Goal: Transaction & Acquisition: Purchase product/service

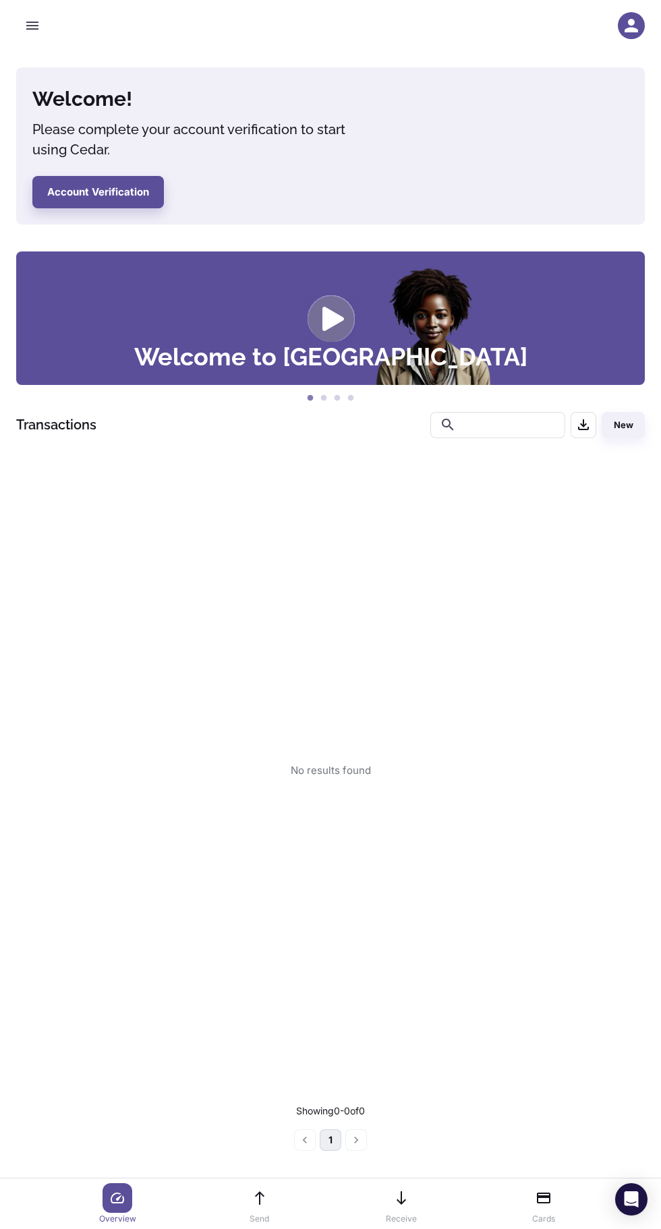
click at [631, 31] on icon "button" at bounding box center [630, 25] width 13 height 13
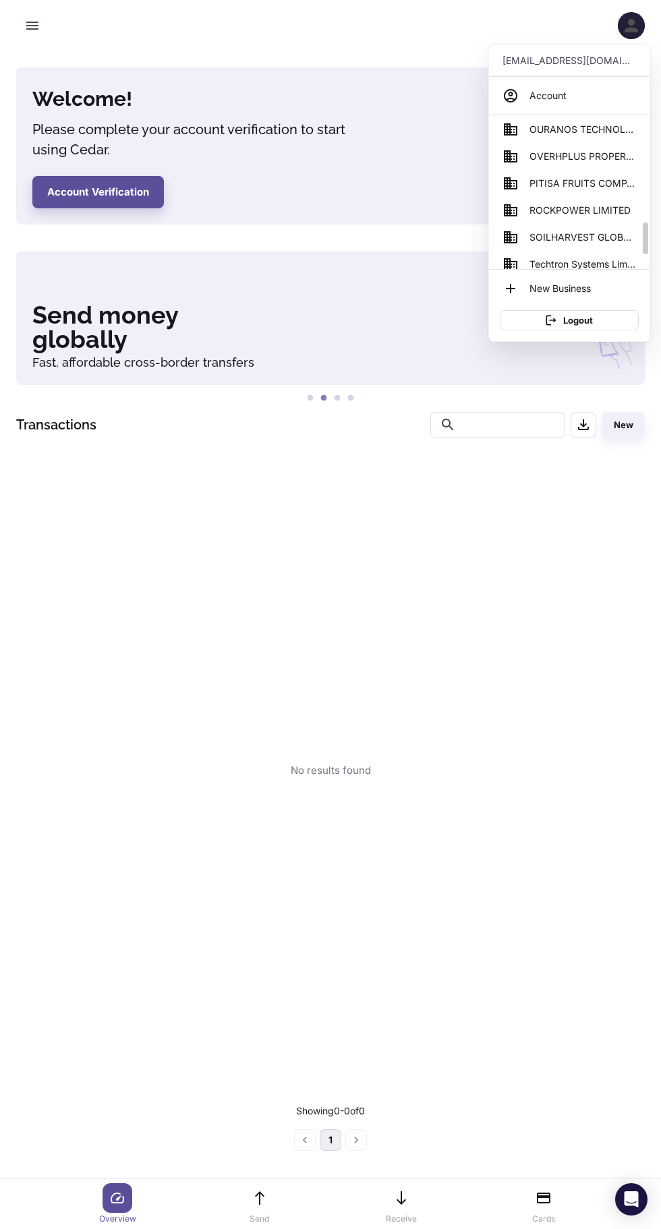
scroll to position [519, 0]
click at [585, 235] on span "SOILHARVEST GLOBAL BUSINESS SERVICES" at bounding box center [582, 235] width 107 height 15
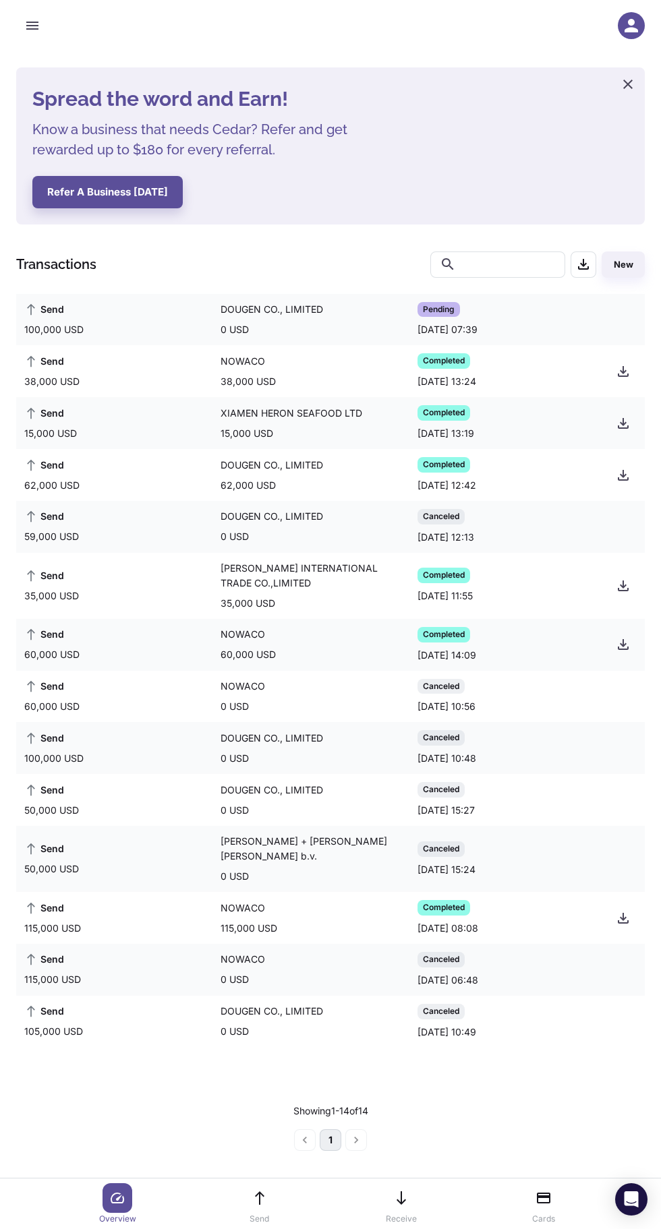
click at [42, 28] on button "button" at bounding box center [32, 25] width 32 height 32
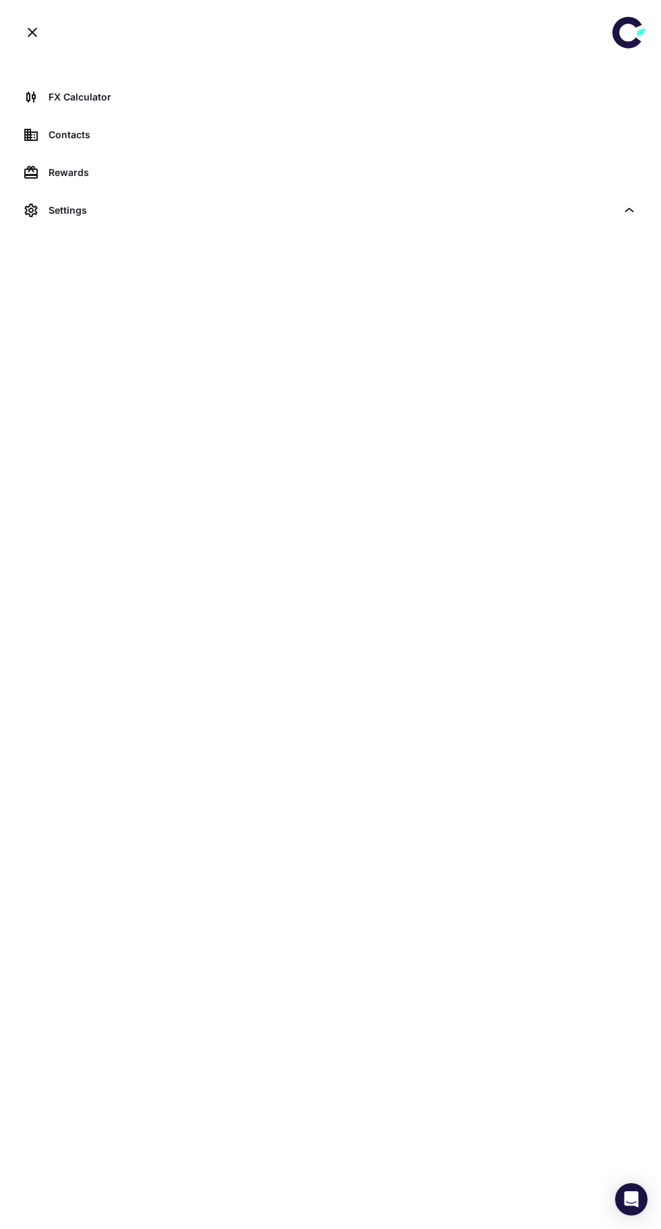
click at [127, 97] on div "FX Calculator" at bounding box center [343, 97] width 588 height 15
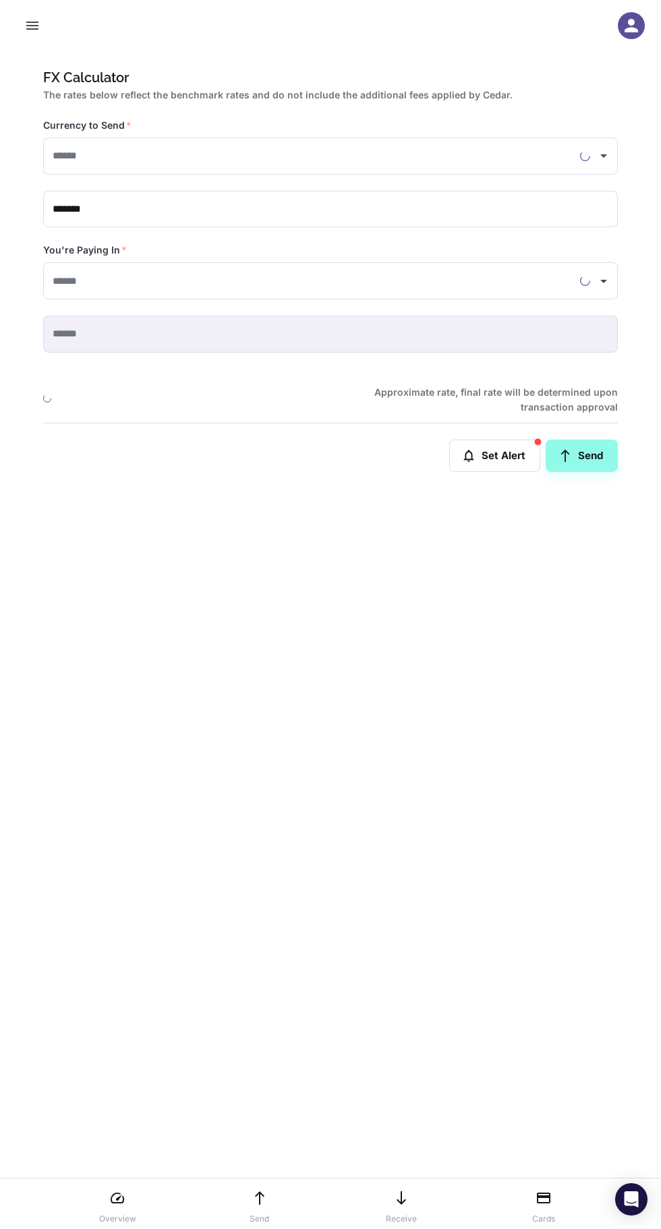
type input "**********"
click at [636, 32] on icon "button" at bounding box center [630, 25] width 13 height 13
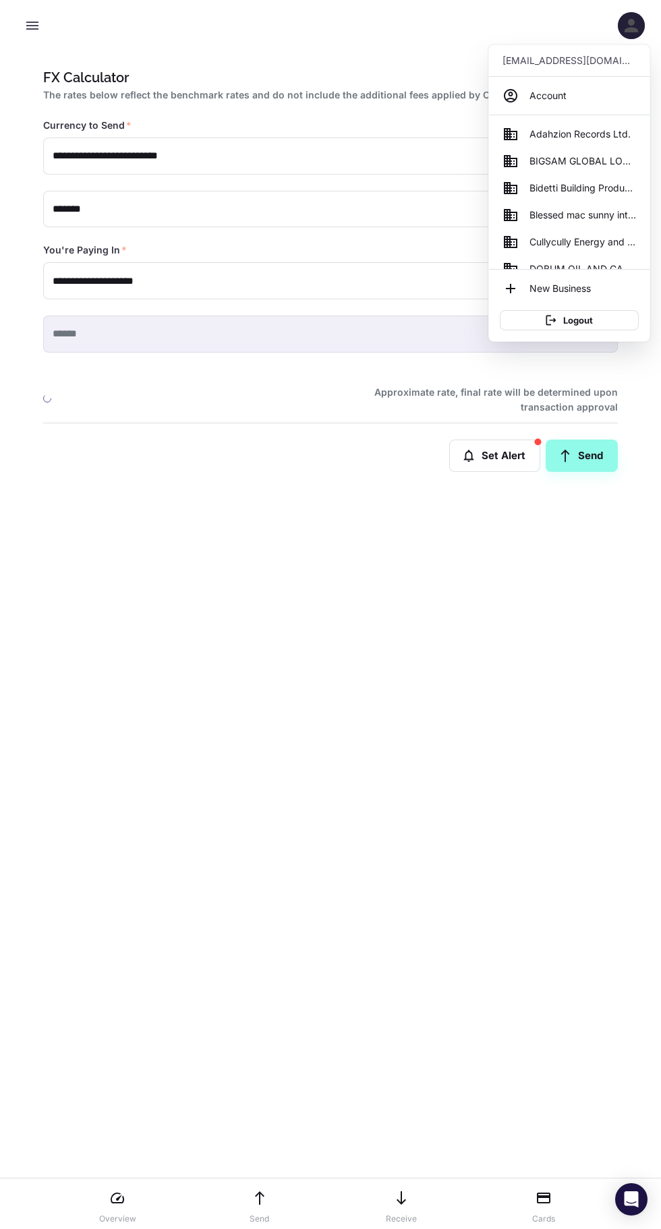
type input "**********"
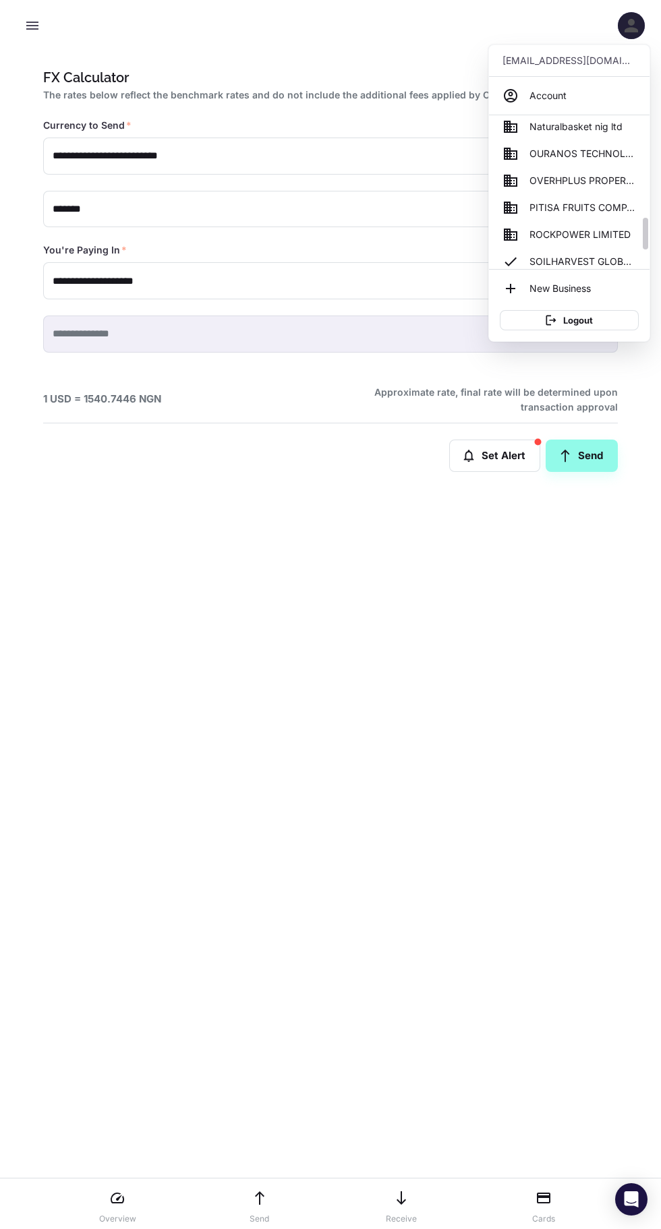
scroll to position [492, 0]
click at [575, 235] on span "ROCKPOWER LIMITED" at bounding box center [579, 236] width 101 height 15
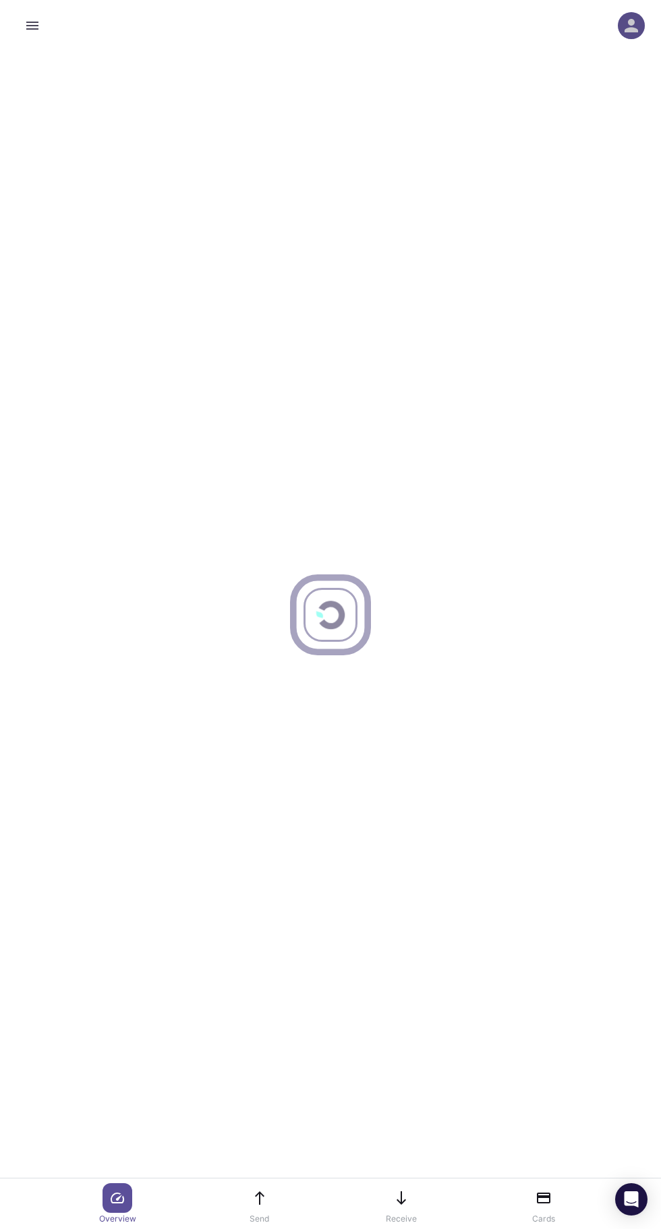
click at [628, 18] on icon "button" at bounding box center [631, 26] width 20 height 20
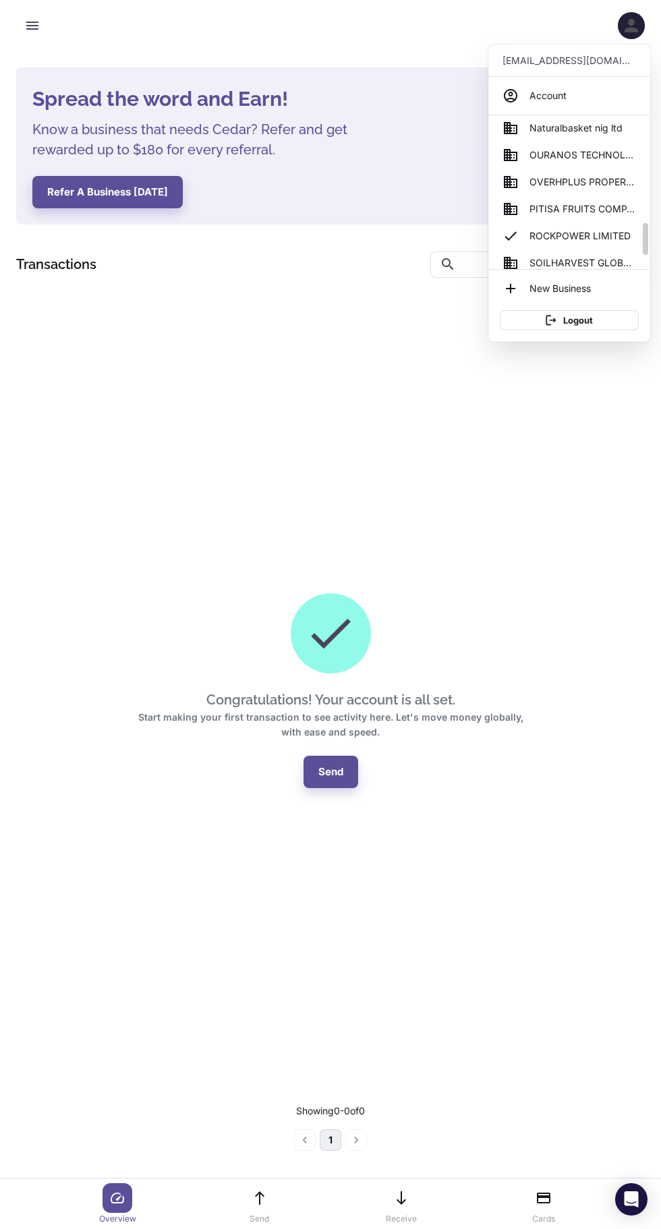
scroll to position [497, 0]
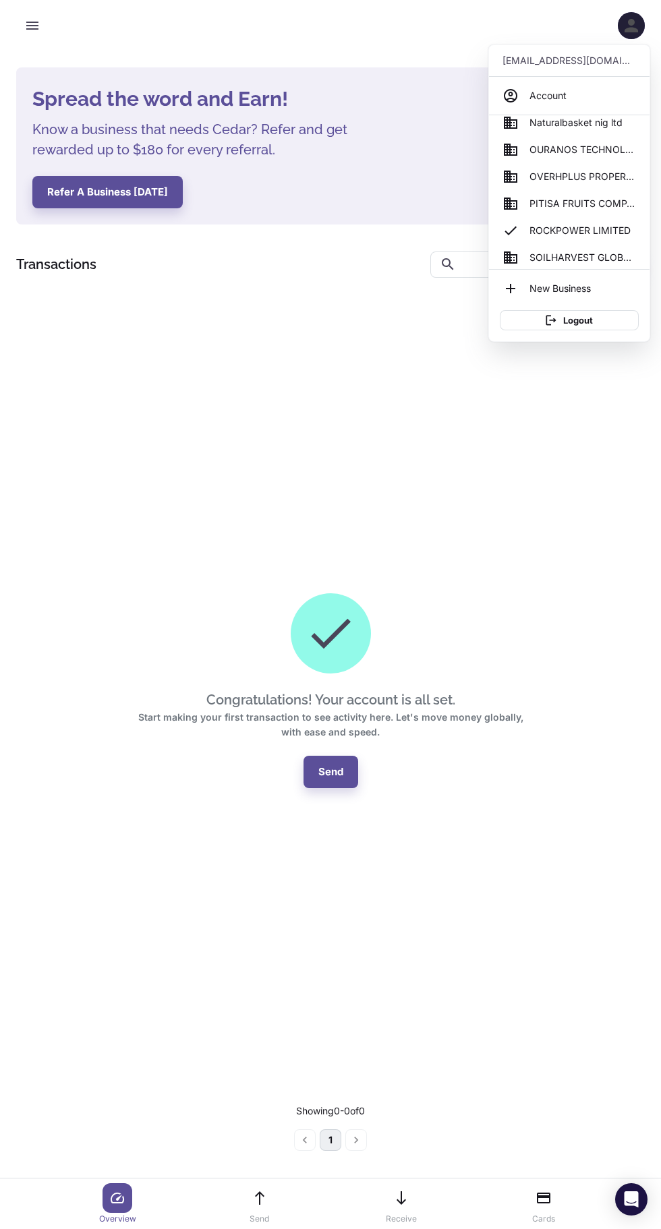
click at [583, 256] on span "SOILHARVEST GLOBAL BUSINESS SERVICES" at bounding box center [582, 257] width 107 height 15
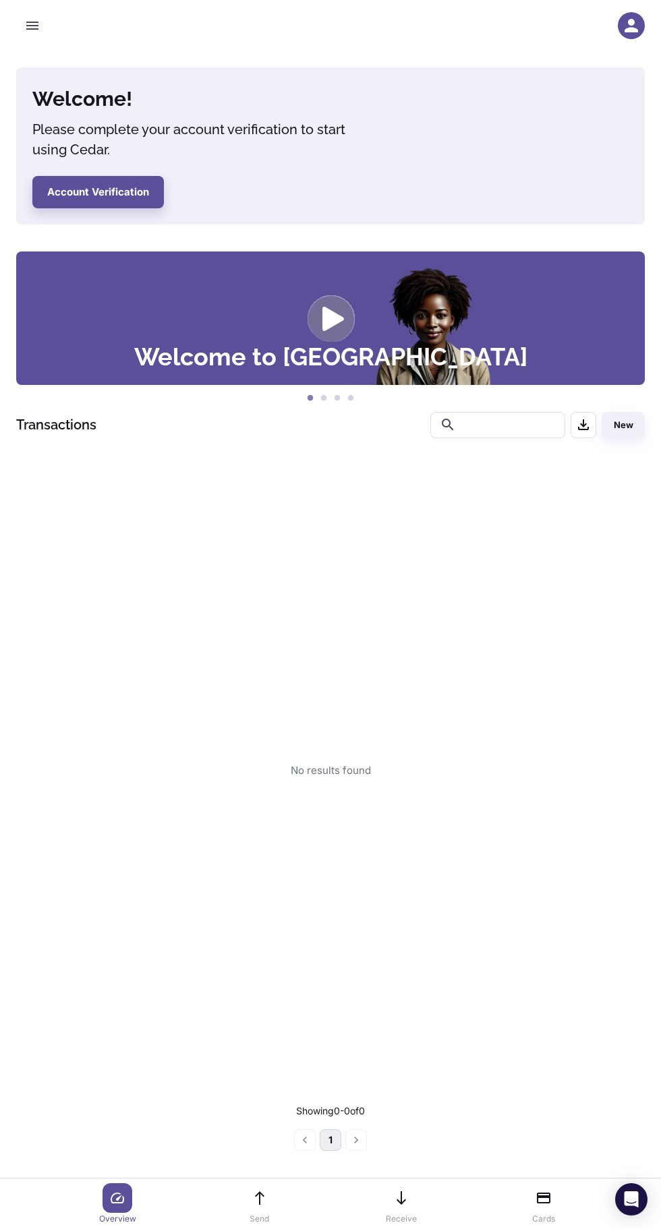
click at [631, 26] on icon "button" at bounding box center [630, 25] width 13 height 13
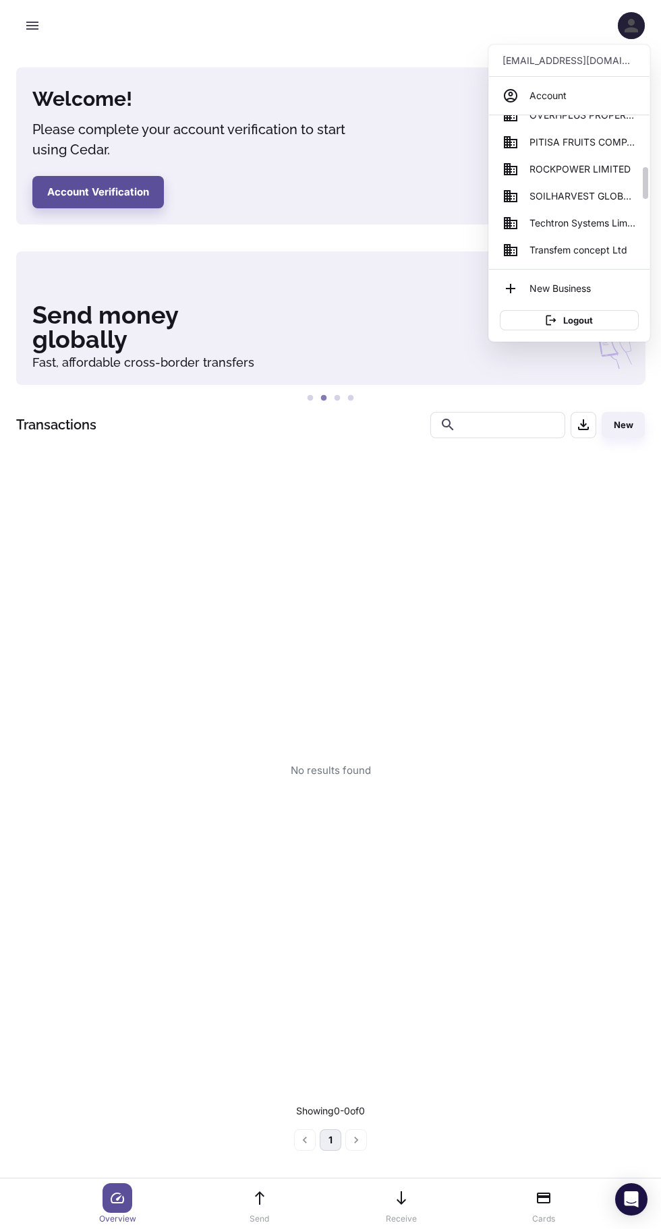
scroll to position [585, 0]
click at [560, 173] on span "SOILHARVEST GLOBAL BUSINESS SERVICES" at bounding box center [582, 169] width 107 height 15
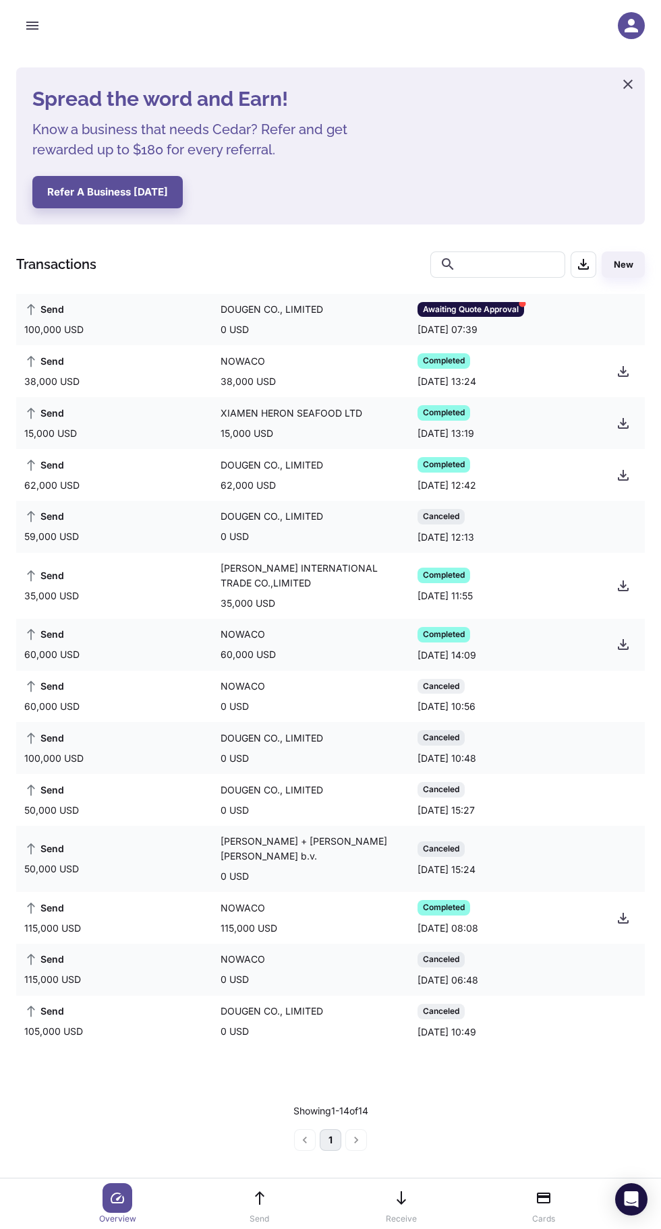
click at [425, 302] on div "Awaiting Quote Approval" at bounding box center [470, 310] width 107 height 16
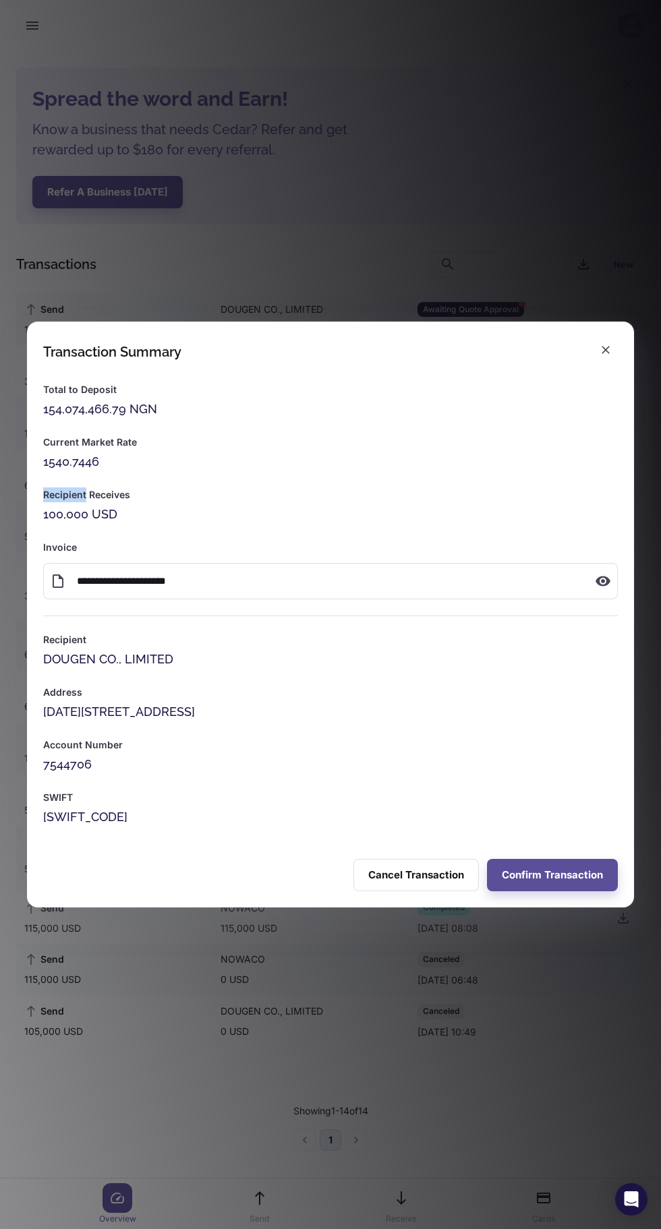
click at [242, 483] on div "Recipient Receives 100,000 USD" at bounding box center [322, 497] width 591 height 53
click at [127, 483] on div "Recipient Receives 100,000 USD" at bounding box center [322, 497] width 591 height 53
copy div "1540.7446"
copy div "154,074,466.79 NGN"
click at [567, 875] on button "Confirm Transaction" at bounding box center [552, 875] width 131 height 32
